Goal: Navigation & Orientation: Understand site structure

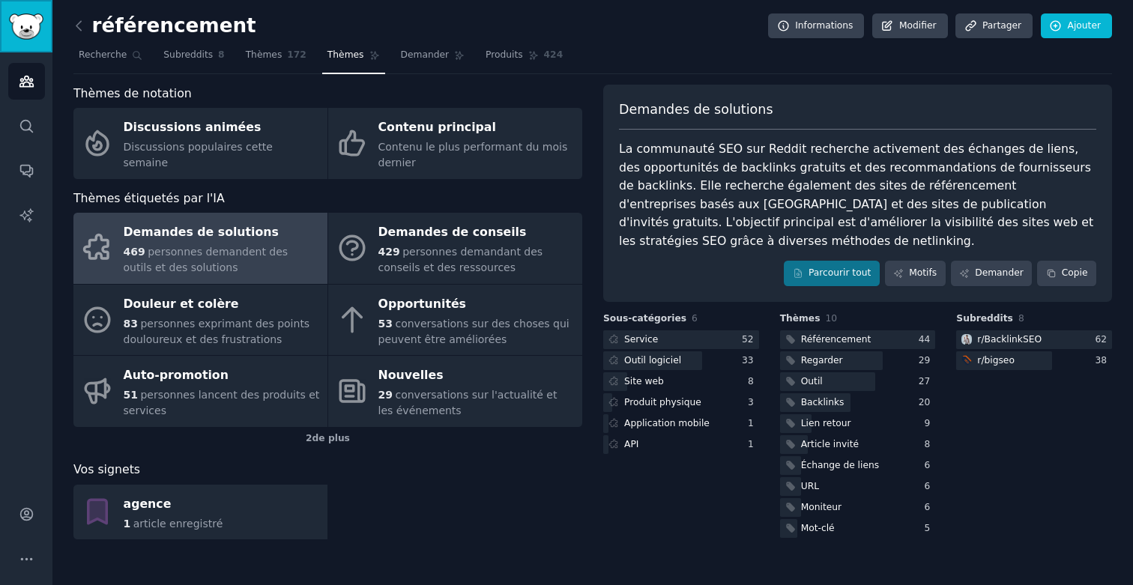
click at [24, 25] on img "Barre latérale" at bounding box center [26, 26] width 34 height 26
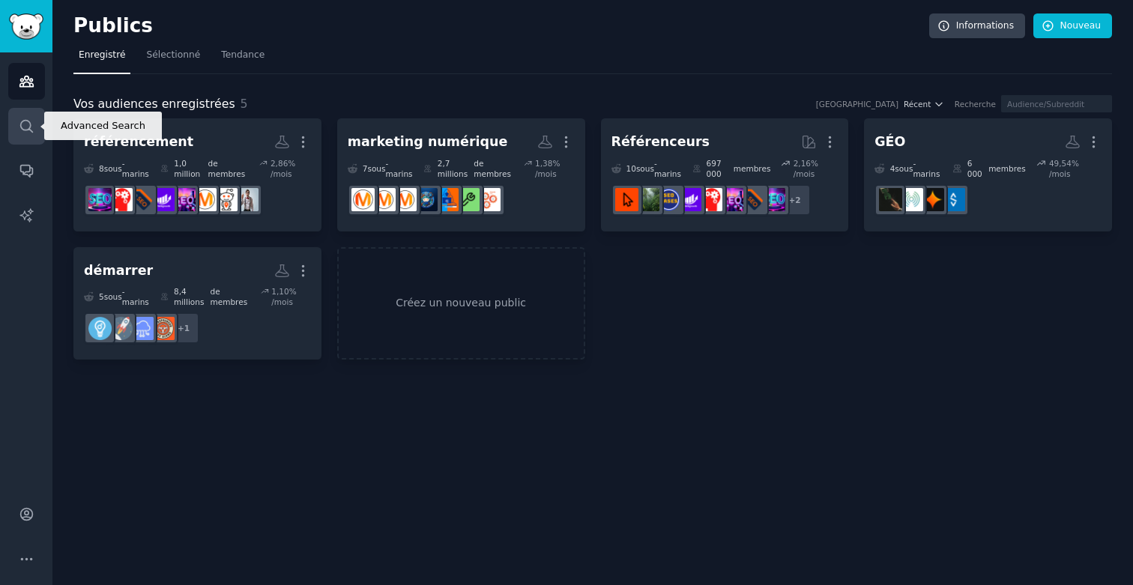
click at [25, 133] on link "Recherche" at bounding box center [26, 126] width 37 height 37
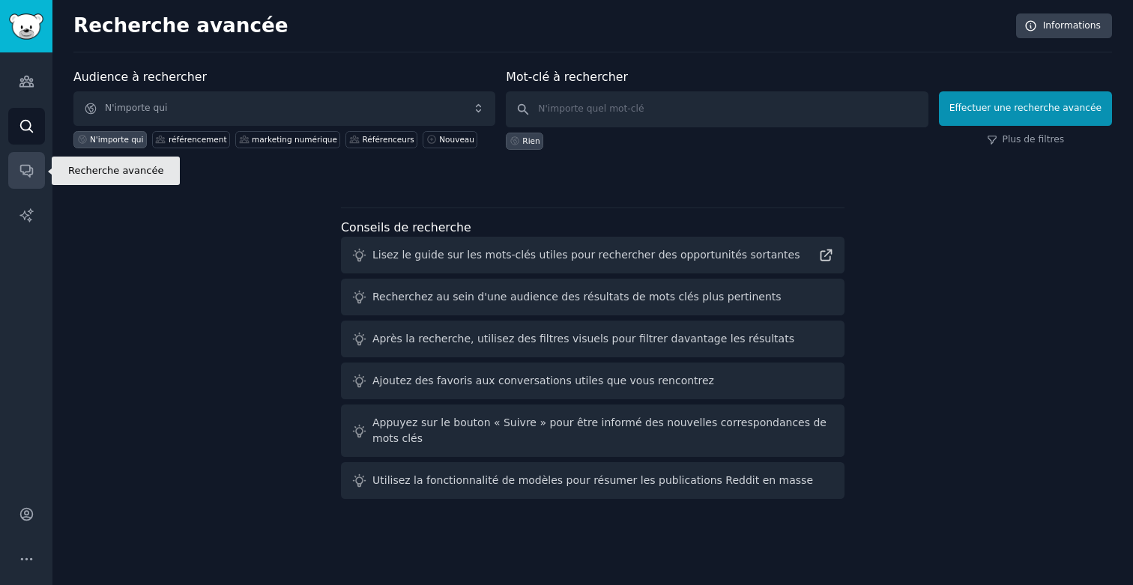
click at [30, 175] on icon "Barre latérale" at bounding box center [27, 171] width 16 height 16
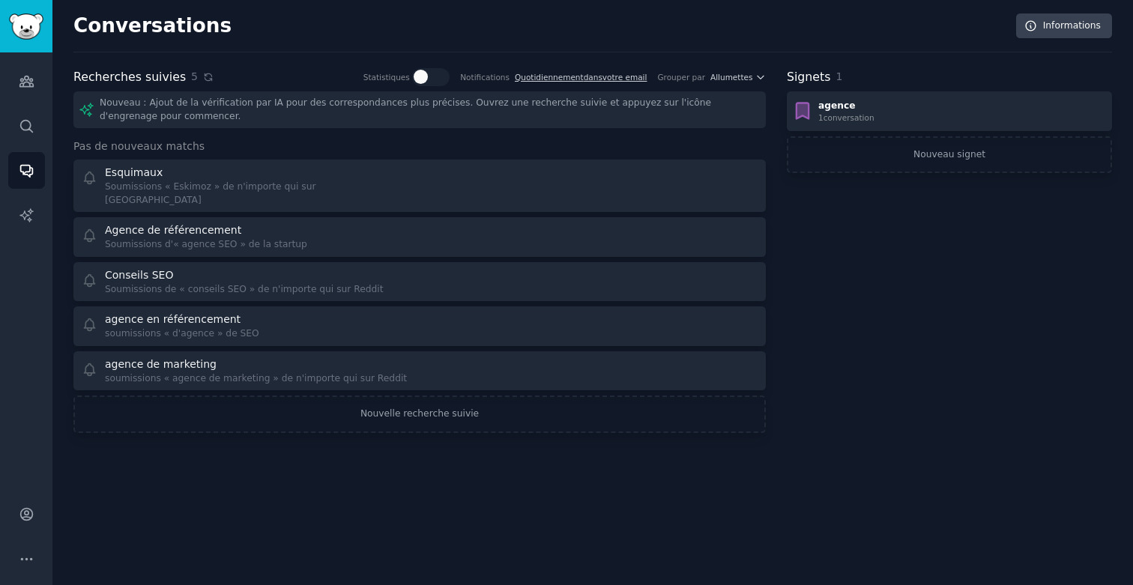
click at [203, 76] on icon at bounding box center [208, 77] width 10 height 10
